Goal: Transaction & Acquisition: Purchase product/service

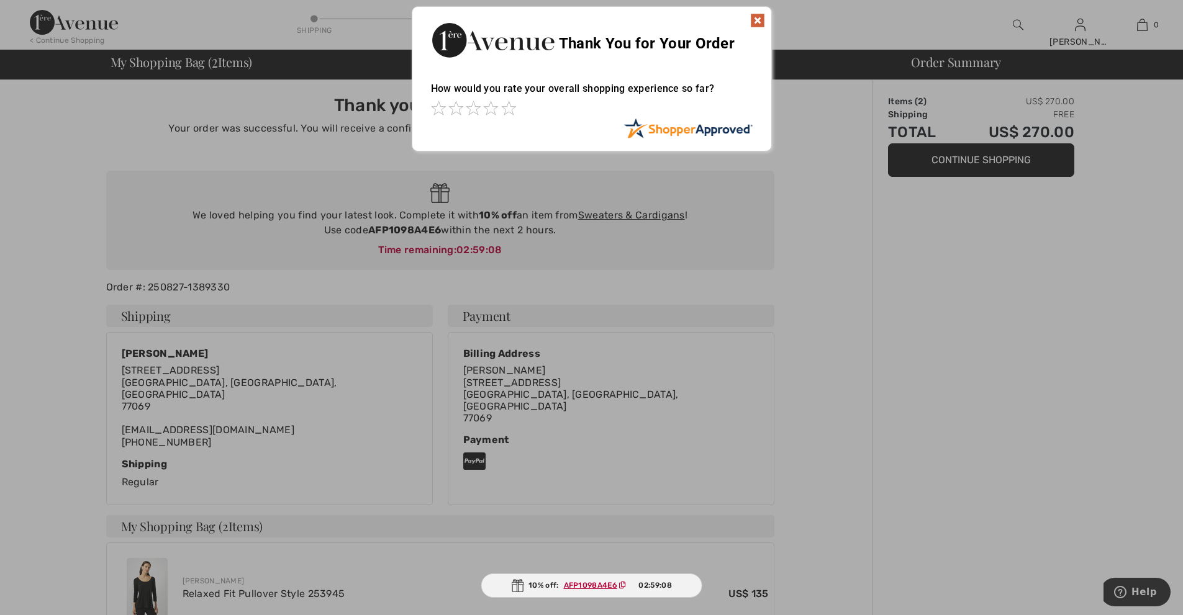
click at [803, 405] on div at bounding box center [591, 307] width 1183 height 615
click at [762, 19] on img at bounding box center [757, 20] width 15 height 15
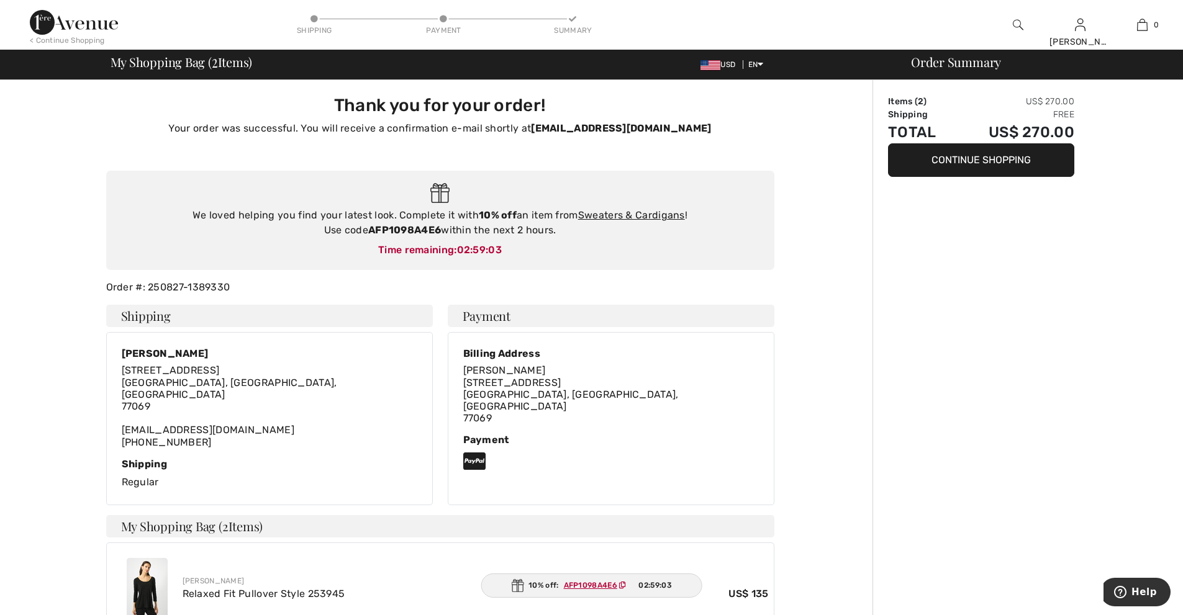
click at [786, 397] on div "Thank you for your order! Your order was successful. You will receive a confirm…" at bounding box center [439, 506] width 865 height 853
click at [944, 165] on button "Continue Shopping" at bounding box center [981, 160] width 186 height 34
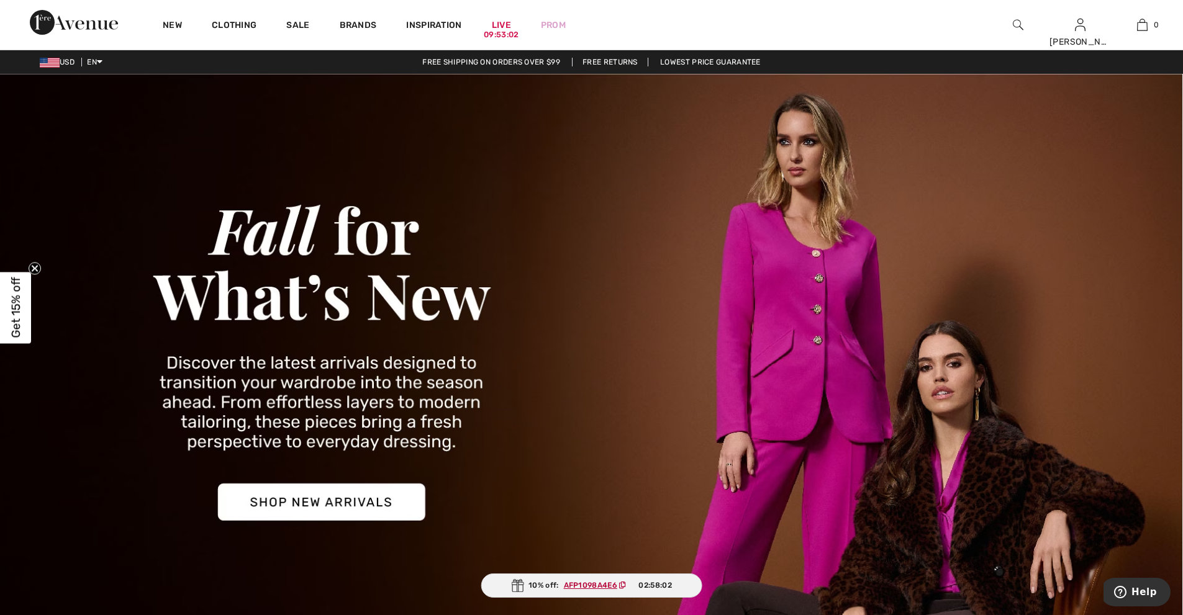
click at [599, 583] on ins "AFP1098A4E6" at bounding box center [590, 585] width 53 height 9
click at [522, 585] on img at bounding box center [518, 585] width 12 height 13
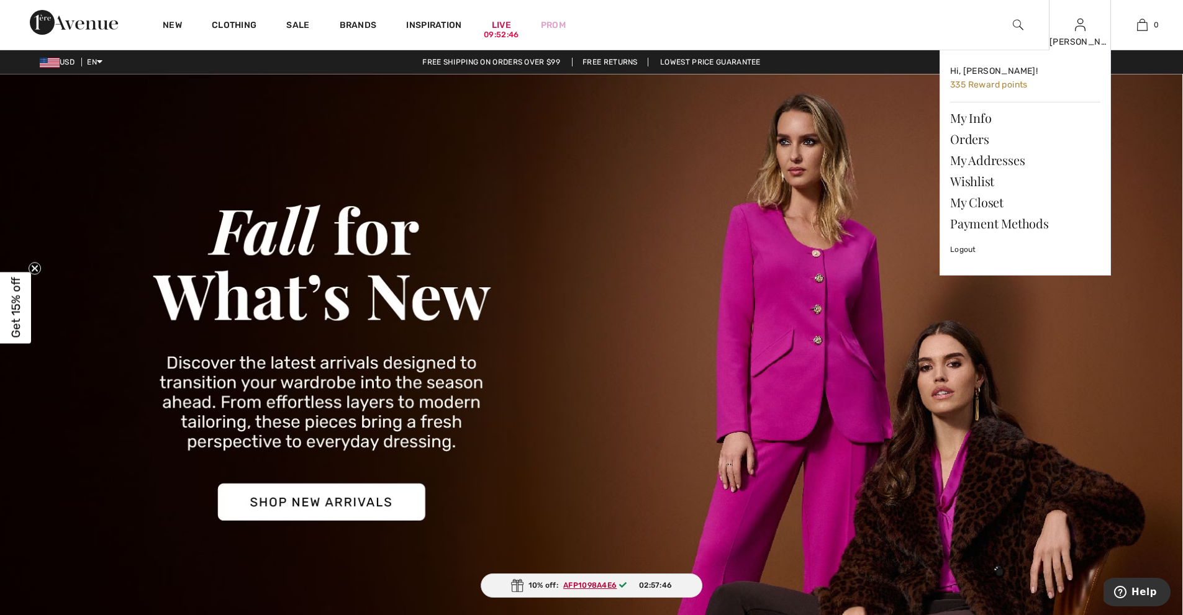
click at [1077, 34] on div "Dawn Hi, Dawn! 335 Reward points My Info Orders My Addresses Wishlist My Closet…" at bounding box center [1080, 25] width 62 height 50
click at [974, 205] on link "My Closet" at bounding box center [1025, 202] width 150 height 21
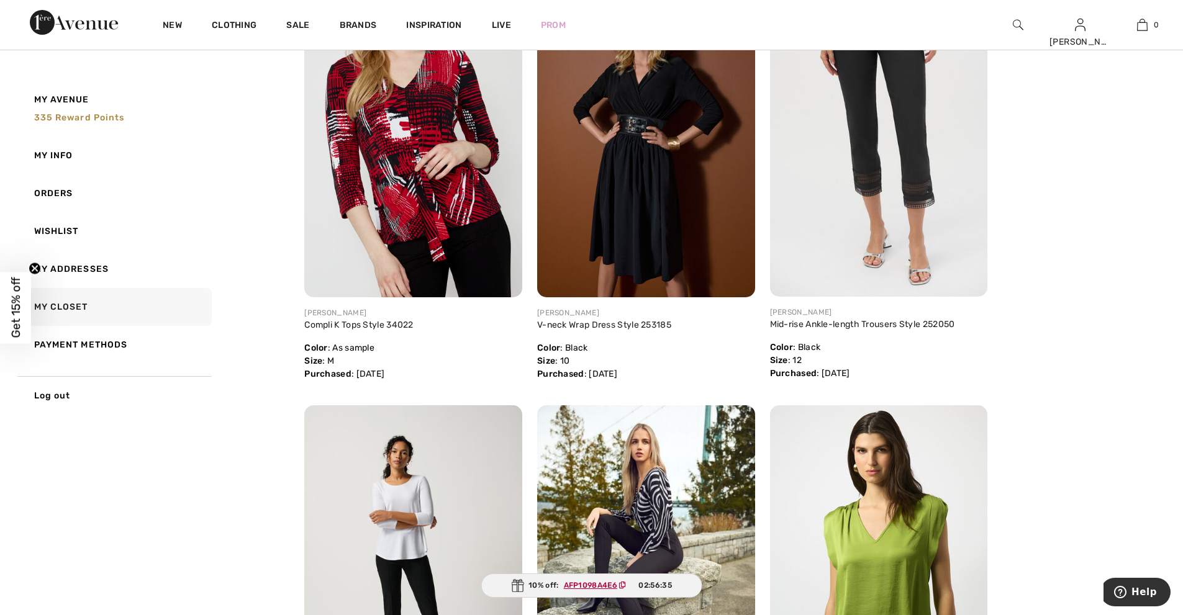
scroll to position [107, 0]
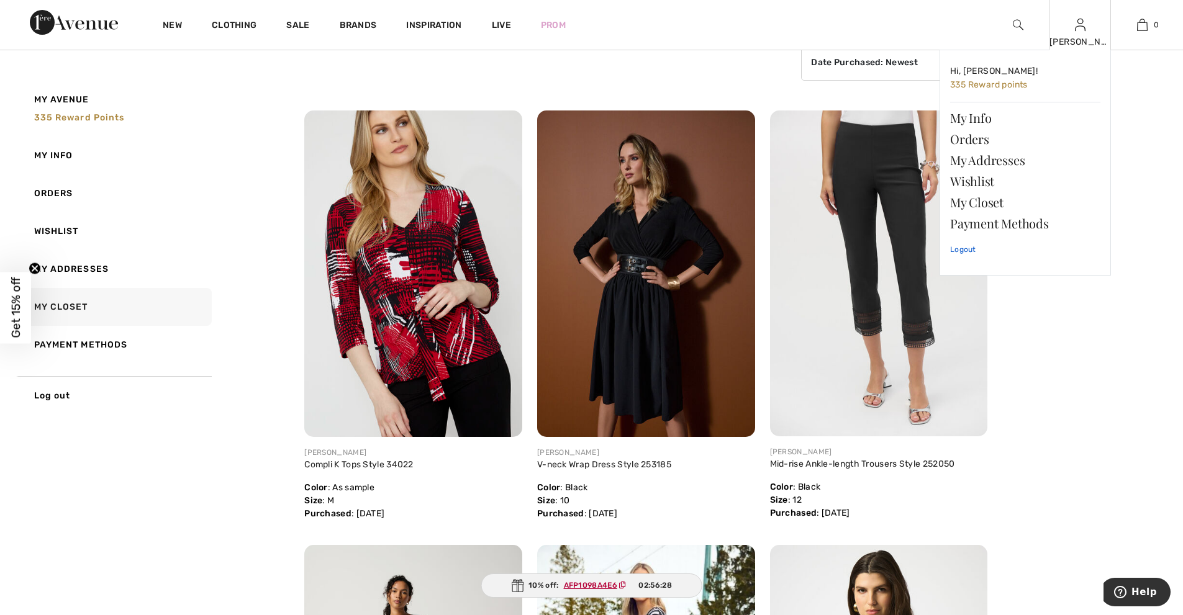
click at [971, 250] on link "Logout" at bounding box center [1025, 249] width 150 height 31
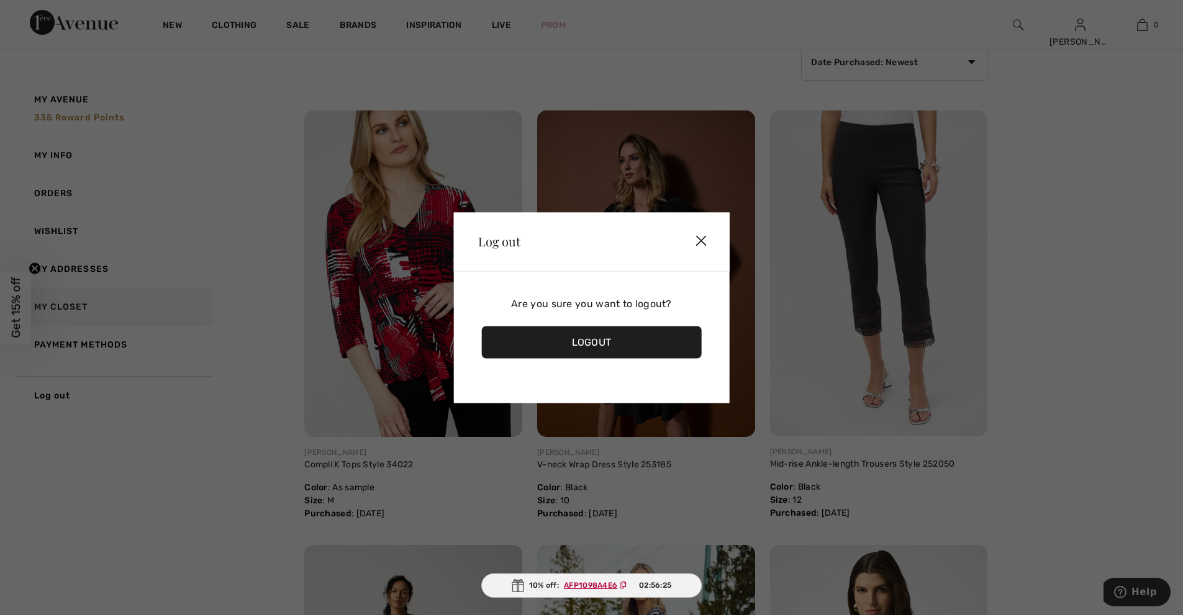
click at [597, 341] on div "Logout" at bounding box center [591, 342] width 220 height 32
